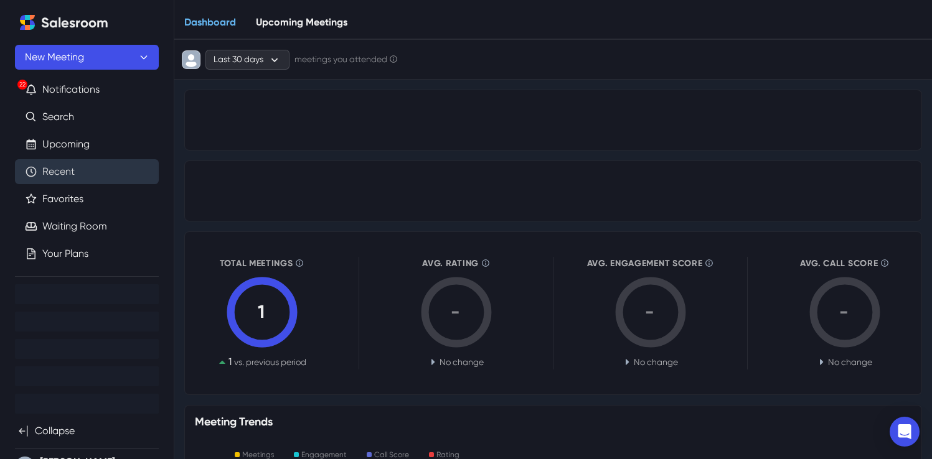
click at [75, 164] on link "Recent" at bounding box center [58, 171] width 32 height 15
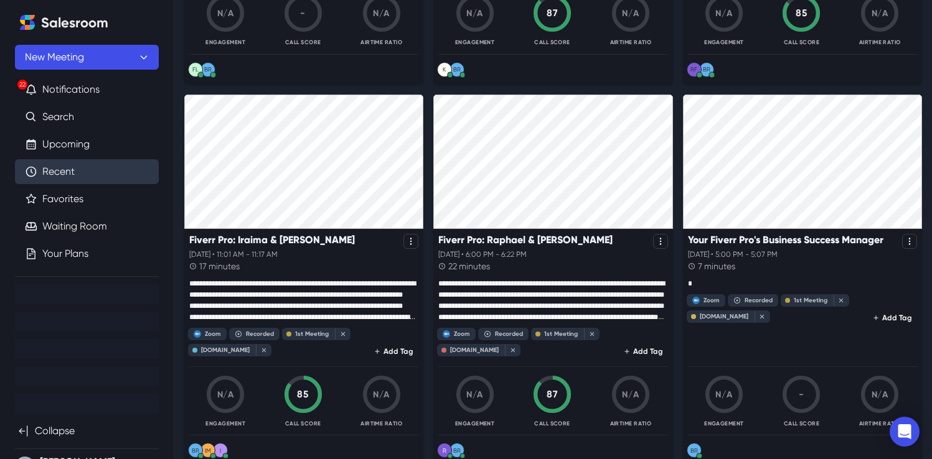
scroll to position [466, 0]
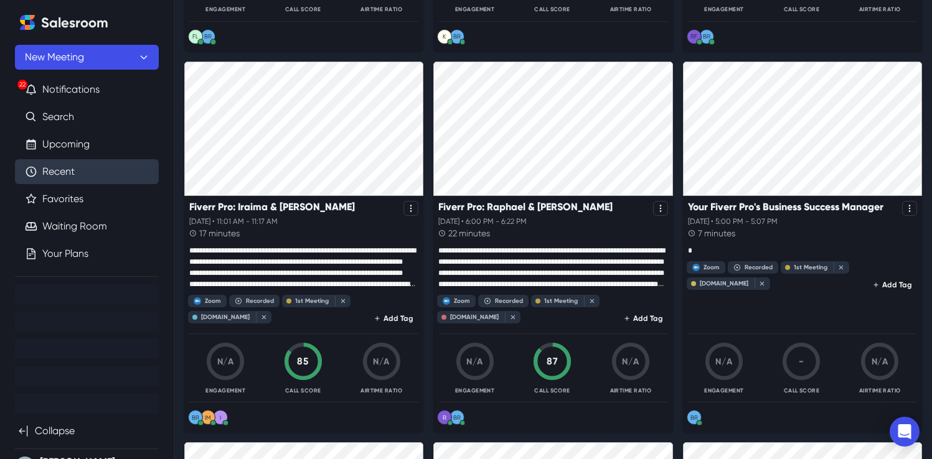
click at [525, 253] on p at bounding box center [552, 267] width 229 height 45
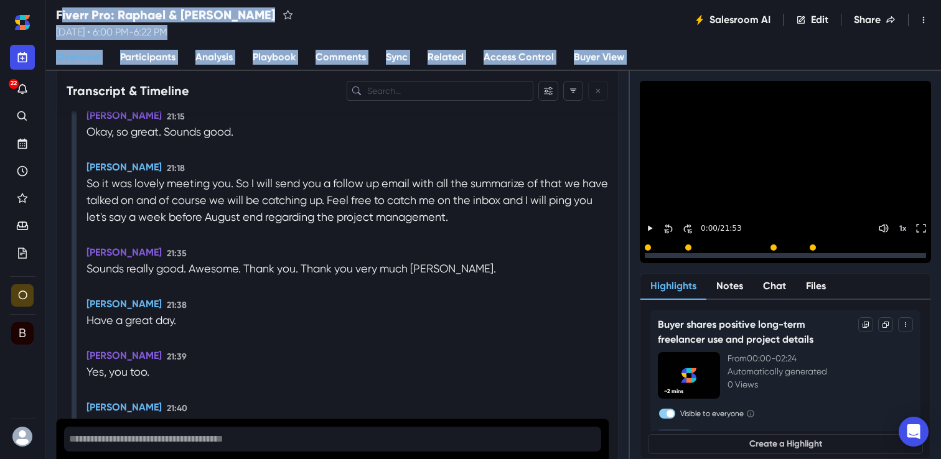
scroll to position [6798, 0]
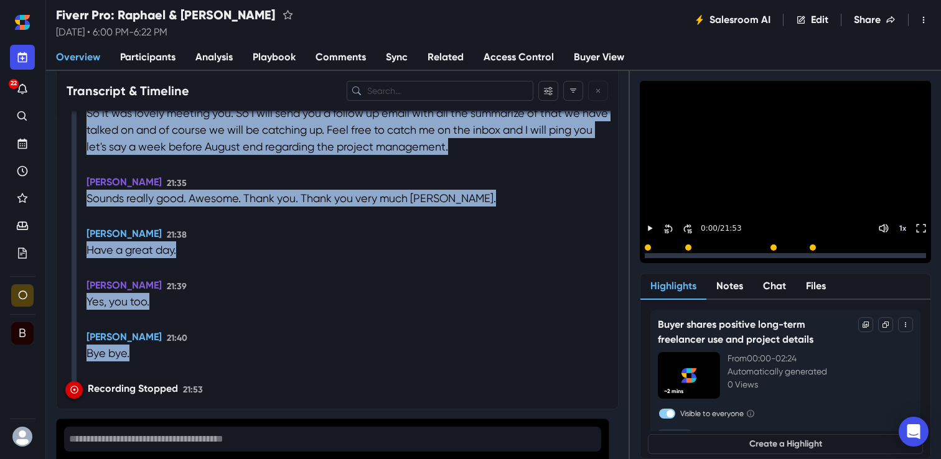
drag, startPoint x: 486, startPoint y: 196, endPoint x: 513, endPoint y: 411, distance: 216.5
copy div "Loremip: Dolorsitam consect adipisc elitseddoe tem incididun Utlabo etdolore ma…"
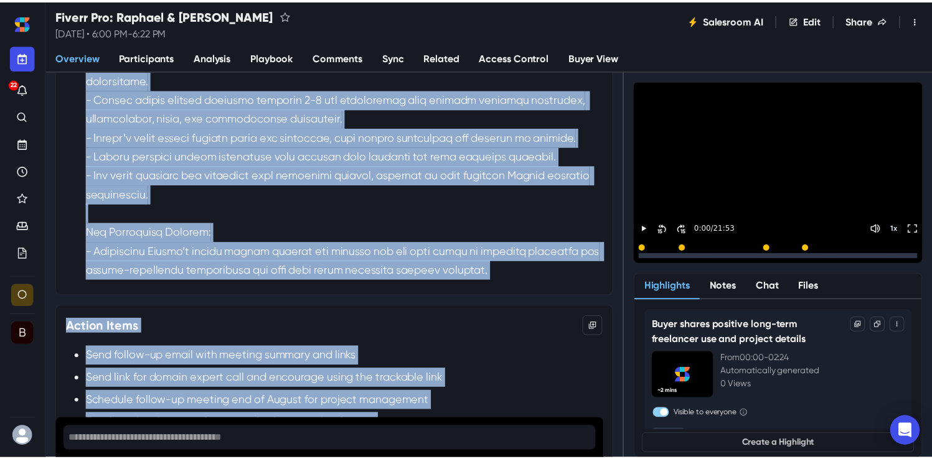
scroll to position [0, 0]
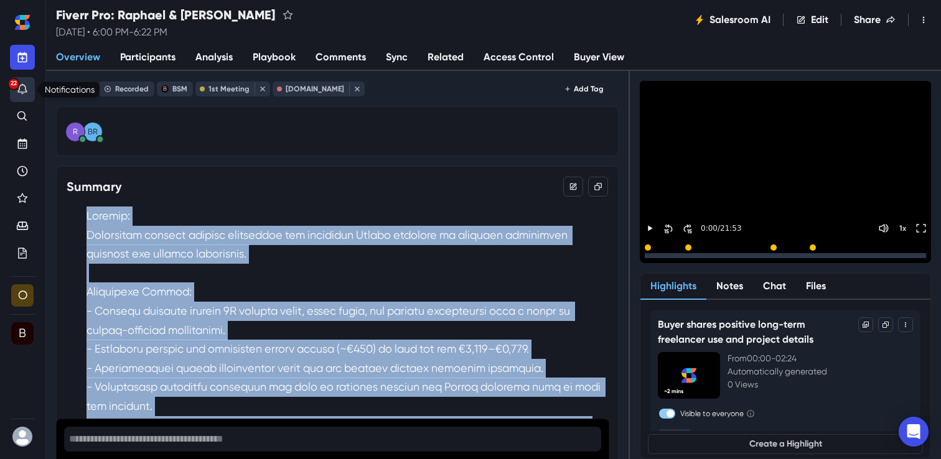
click at [21, 79] on button "22" at bounding box center [22, 89] width 25 height 25
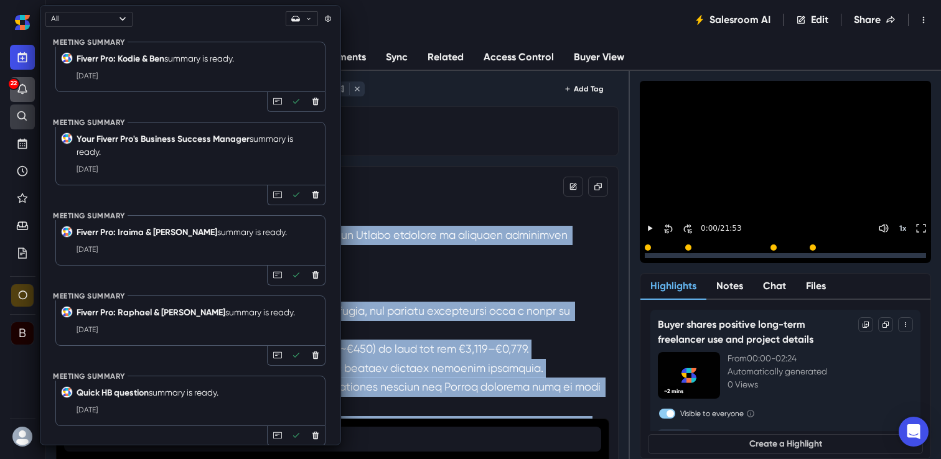
click at [17, 115] on icon "Search" at bounding box center [22, 116] width 10 height 10
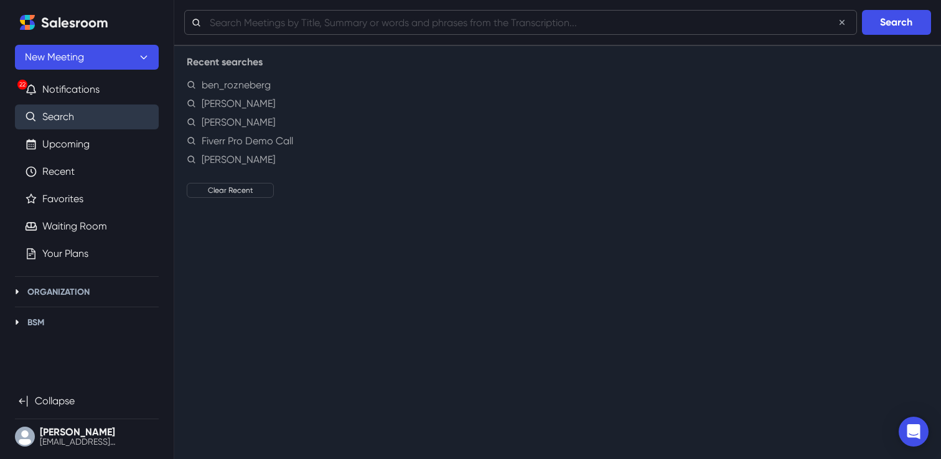
paste input "Sales Ops Training for BSM"
click at [880, 24] on button "Search" at bounding box center [896, 22] width 69 height 25
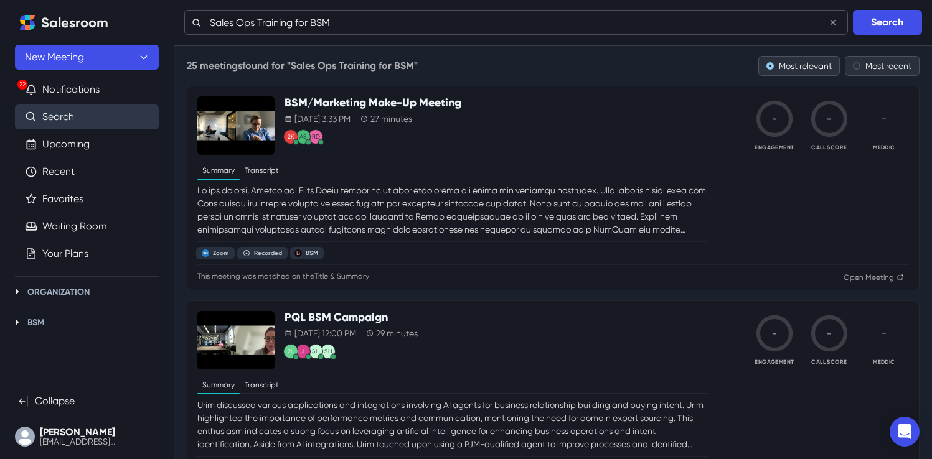
click at [308, 27] on input "Sales Ops Training for BSM" at bounding box center [516, 22] width 664 height 25
paste input "Mor Zymler"
drag, startPoint x: 408, startPoint y: 17, endPoint x: 120, endPoint y: 15, distance: 288.9
paste input "Mor Zymler"
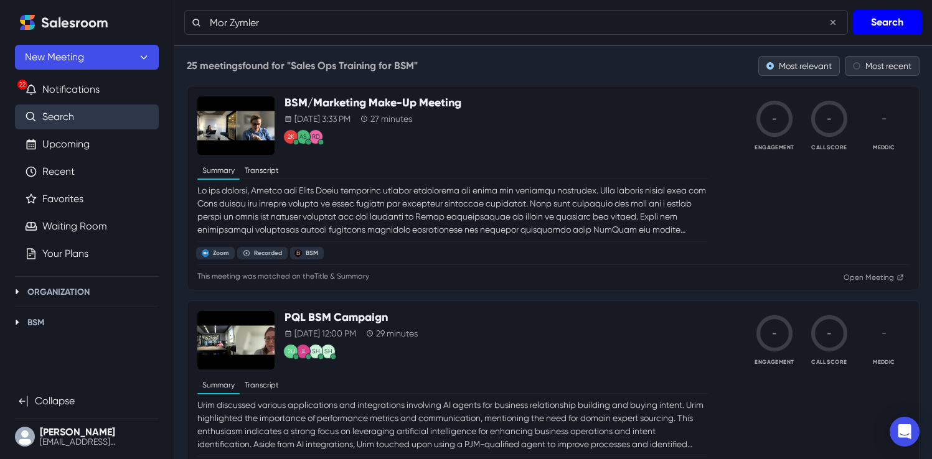
type input "Mor Zymler"
click at [878, 24] on button "Search" at bounding box center [887, 22] width 69 height 25
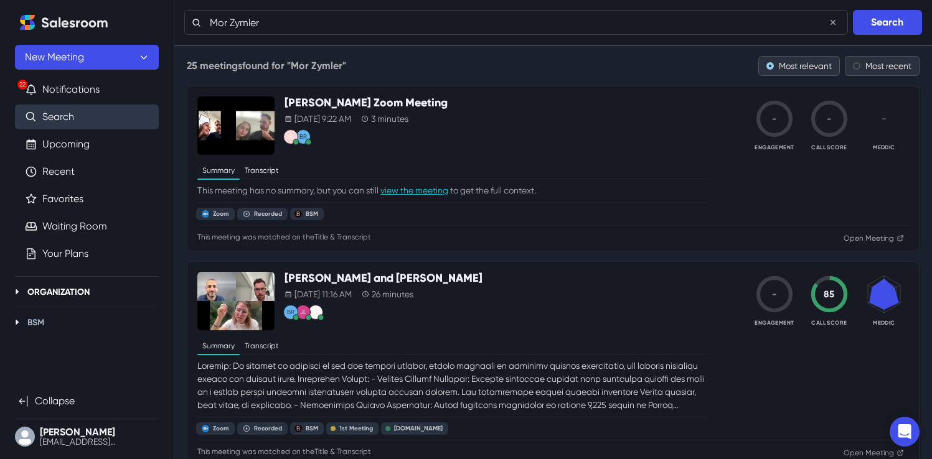
click at [106, 292] on div "Organization Details" at bounding box center [84, 292] width 149 height 15
click at [77, 292] on p "Organization" at bounding box center [58, 292] width 62 height 13
click at [65, 336] on ul "22 Notifications Search Upcoming Recent Favorites Waiting Room Your Plans Organ…" at bounding box center [87, 213] width 144 height 273
click at [41, 319] on p "BSM" at bounding box center [35, 322] width 17 height 13
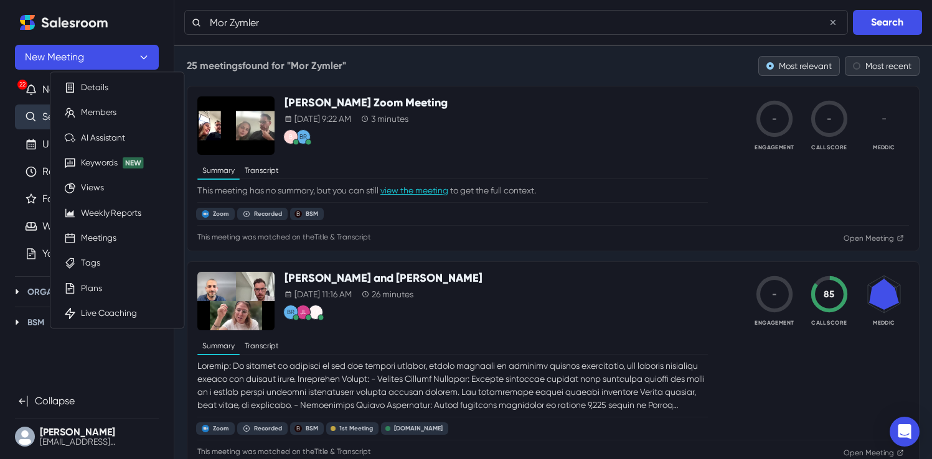
click at [100, 363] on div "Salesroom New Meeting 22 Notifications Search Upcoming Recent Favorites Waiting…" at bounding box center [87, 230] width 144 height 440
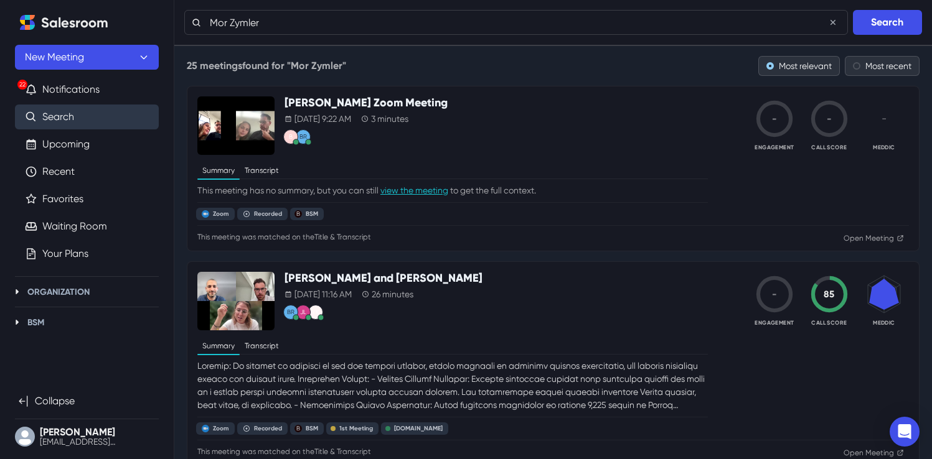
click at [87, 31] on h2 "Salesroom" at bounding box center [74, 23] width 67 height 16
click at [36, 23] on link "Home" at bounding box center [27, 22] width 25 height 25
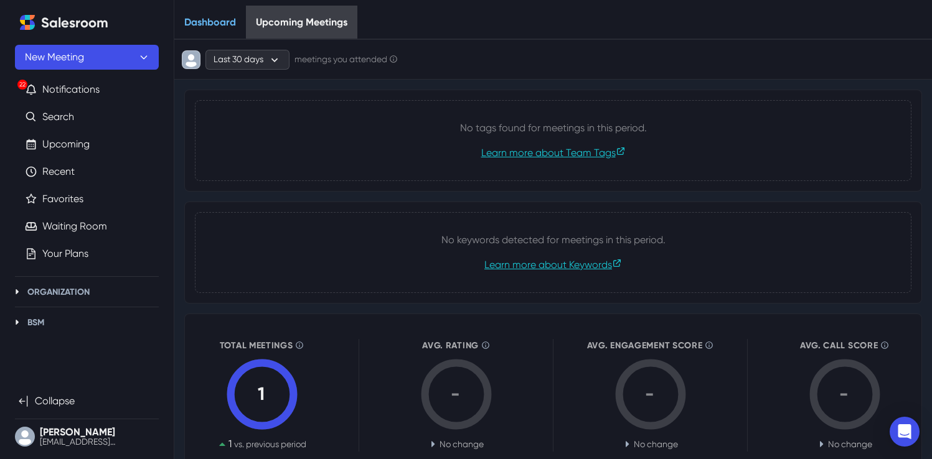
click at [267, 22] on link "Upcoming Meetings" at bounding box center [301, 23] width 111 height 34
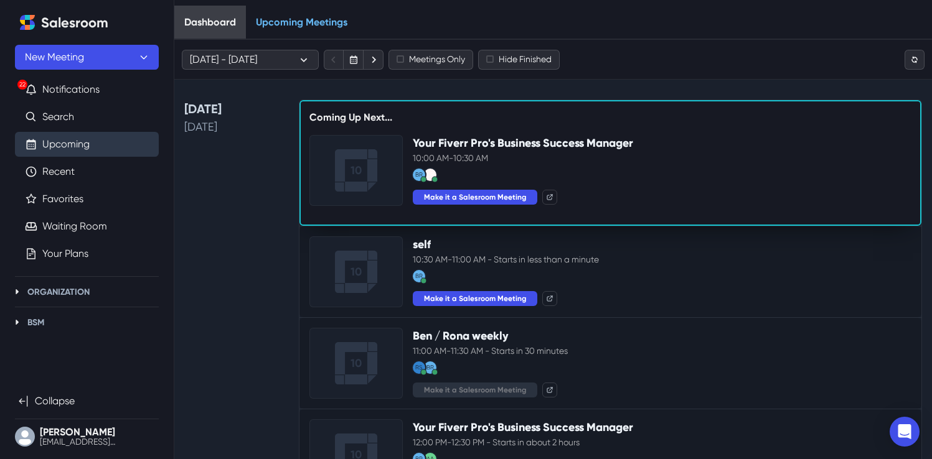
click at [221, 20] on link "Dashboard" at bounding box center [210, 23] width 72 height 34
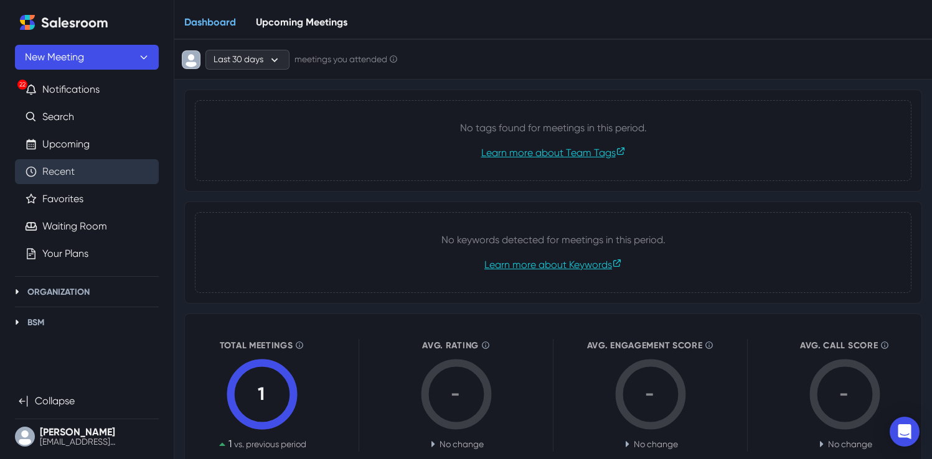
click at [72, 176] on link "Recent" at bounding box center [58, 171] width 32 height 15
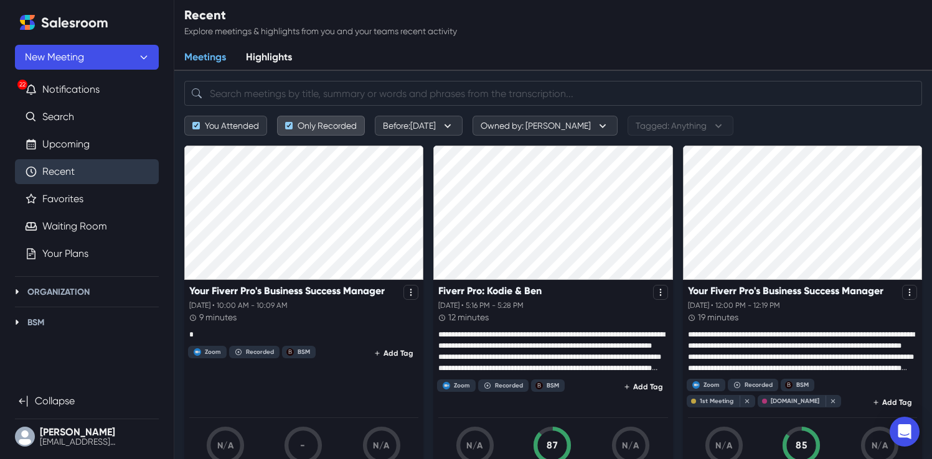
click at [286, 129] on button "Only Recorded" at bounding box center [321, 126] width 88 height 20
checkbox input "false"
click at [430, 123] on button "Before: [DATE]" at bounding box center [419, 126] width 88 height 20
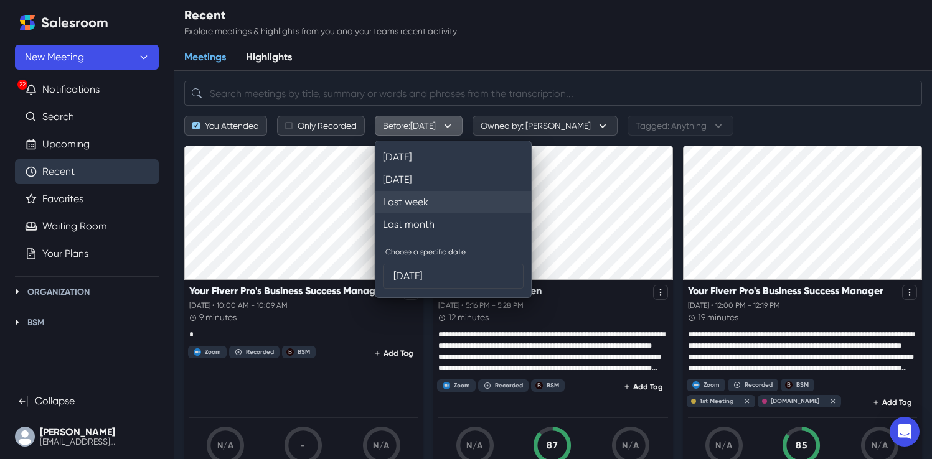
click at [435, 202] on button "Last week" at bounding box center [453, 202] width 156 height 22
type input "[DATE]"
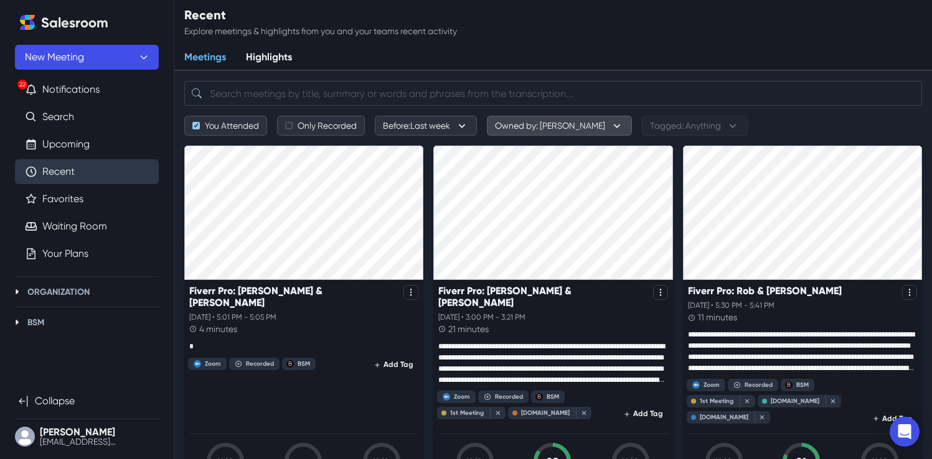
click at [510, 130] on button "Owned by: [PERSON_NAME]" at bounding box center [559, 126] width 145 height 20
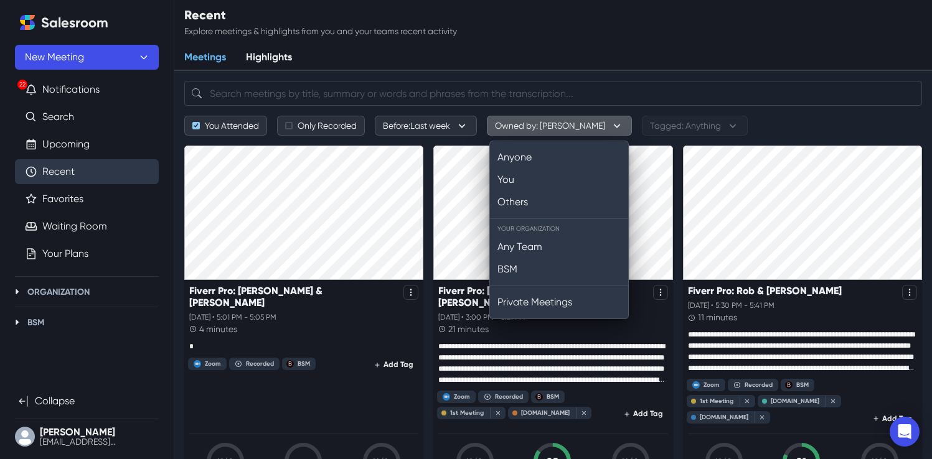
click at [510, 130] on button "Owned by: [PERSON_NAME]" at bounding box center [559, 126] width 145 height 20
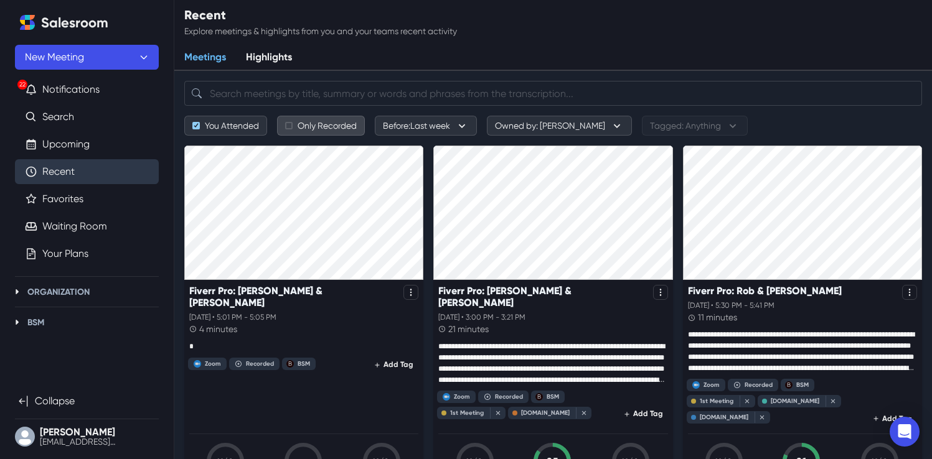
click at [338, 127] on button "Only Recorded" at bounding box center [321, 126] width 88 height 20
checkbox input "true"
click at [413, 131] on button "Before: Last week" at bounding box center [426, 126] width 102 height 20
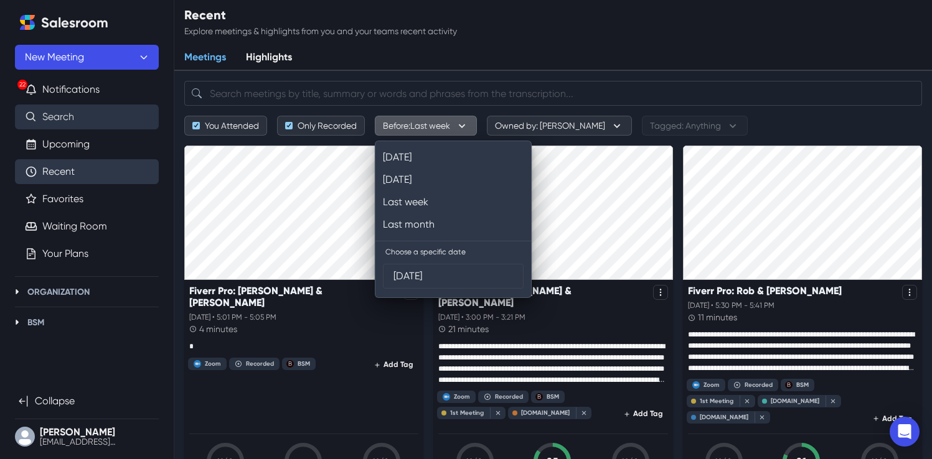
click at [74, 125] on link "Search" at bounding box center [58, 117] width 32 height 15
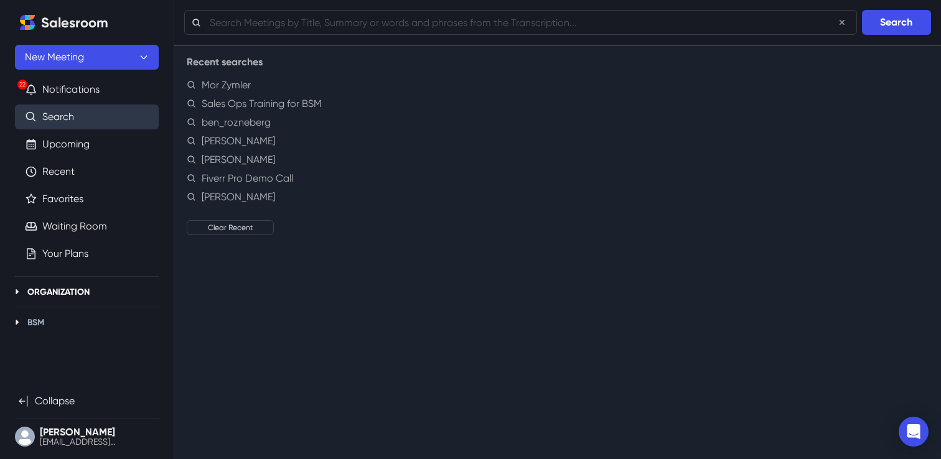
drag, startPoint x: 59, startPoint y: 284, endPoint x: 54, endPoint y: 290, distance: 7.9
click at [59, 285] on ul "22 Notifications Search Upcoming Recent Favorites Waiting Room Your Plans Organ…" at bounding box center [87, 213] width 144 height 273
click at [54, 290] on p "Organization" at bounding box center [58, 292] width 62 height 13
click at [115, 303] on hr at bounding box center [87, 303] width 144 height 8
click at [11, 296] on button "Toggle Organization" at bounding box center [17, 292] width 15 height 15
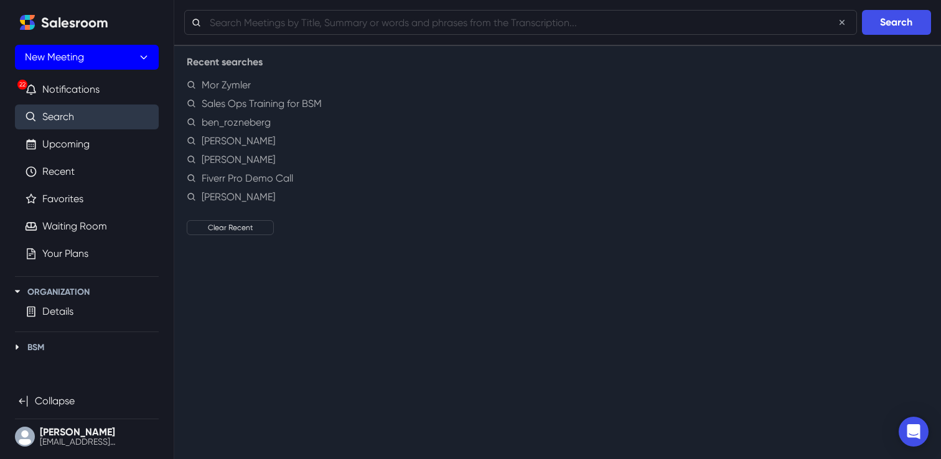
click at [125, 52] on button "New Meeting" at bounding box center [87, 57] width 144 height 25
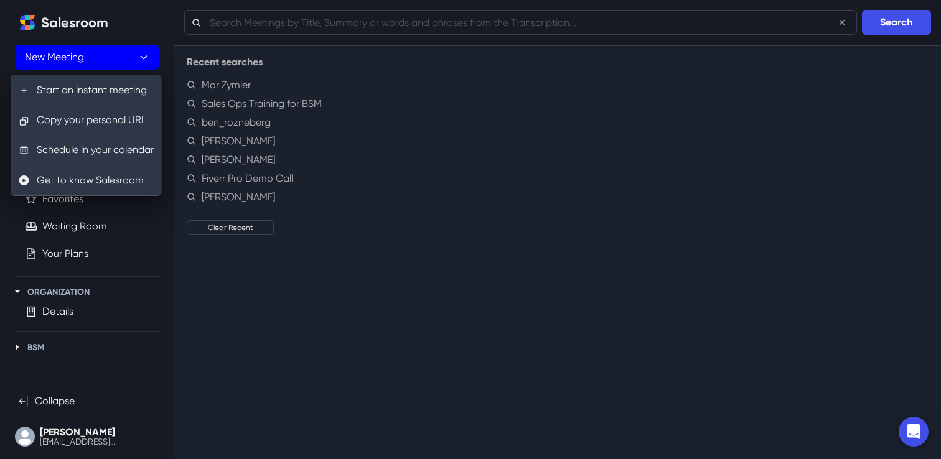
click at [133, 52] on button "New Meeting" at bounding box center [87, 57] width 144 height 25
